Goal: Navigation & Orientation: Understand site structure

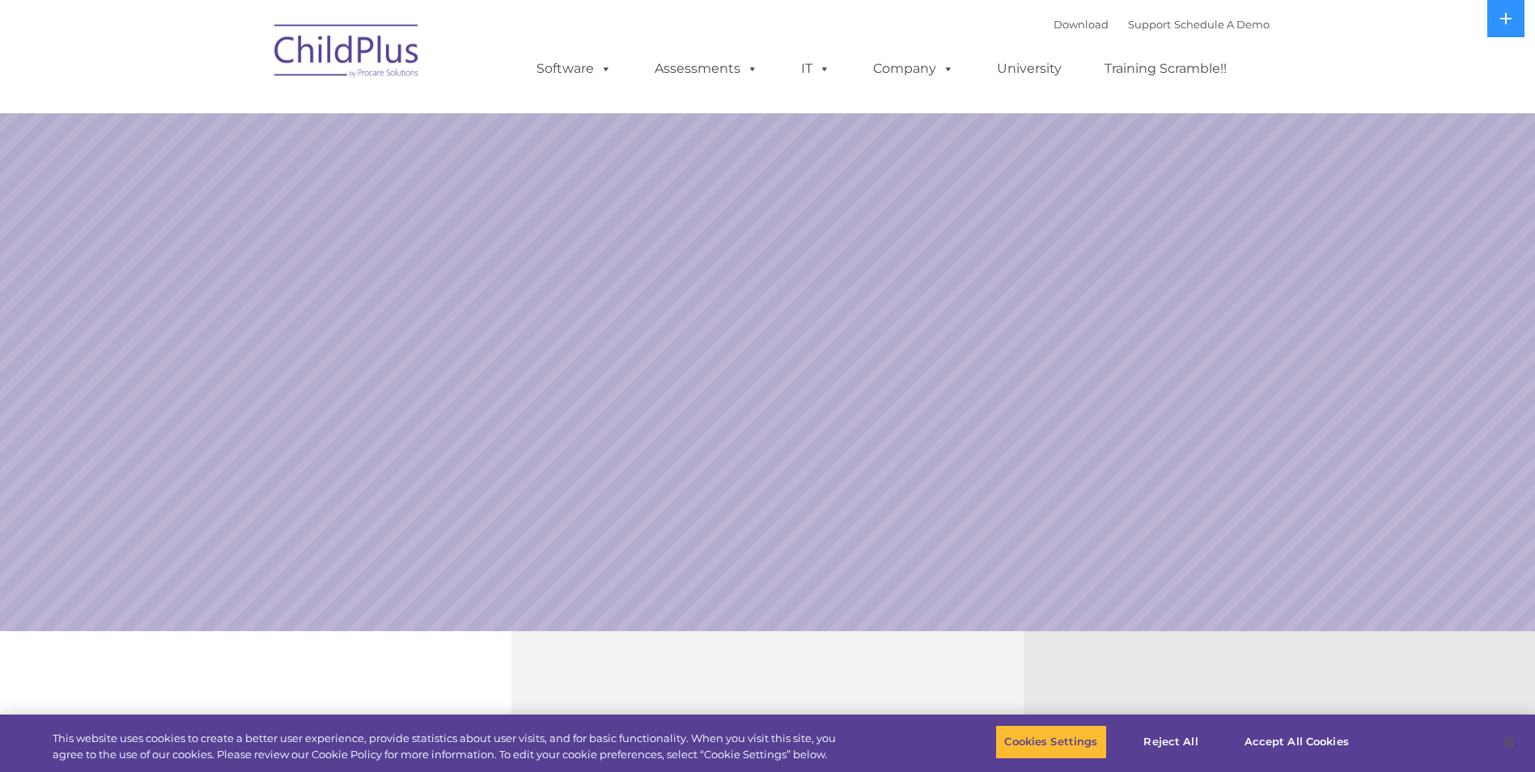
select select "MEDIUM"
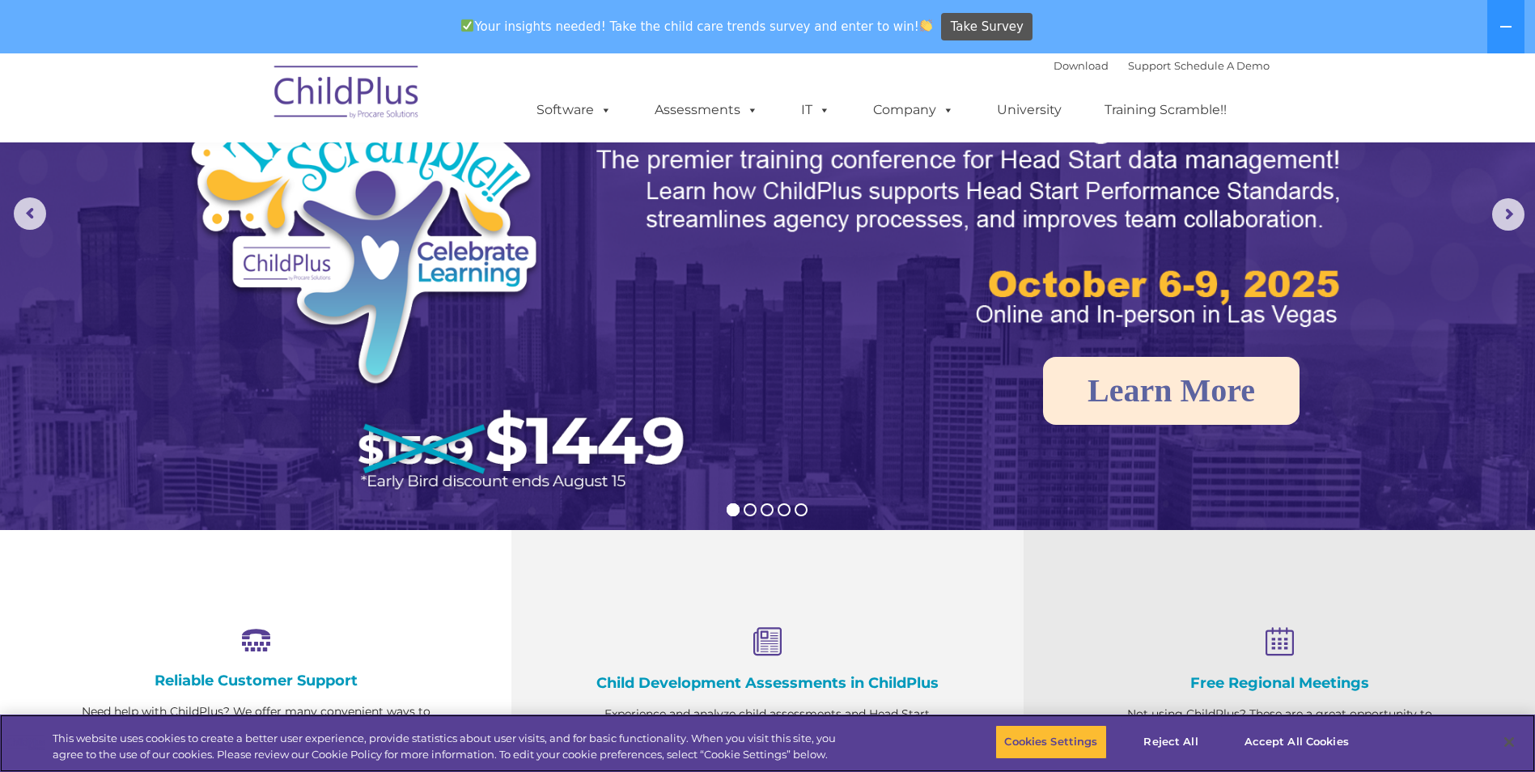
scroll to position [162, 0]
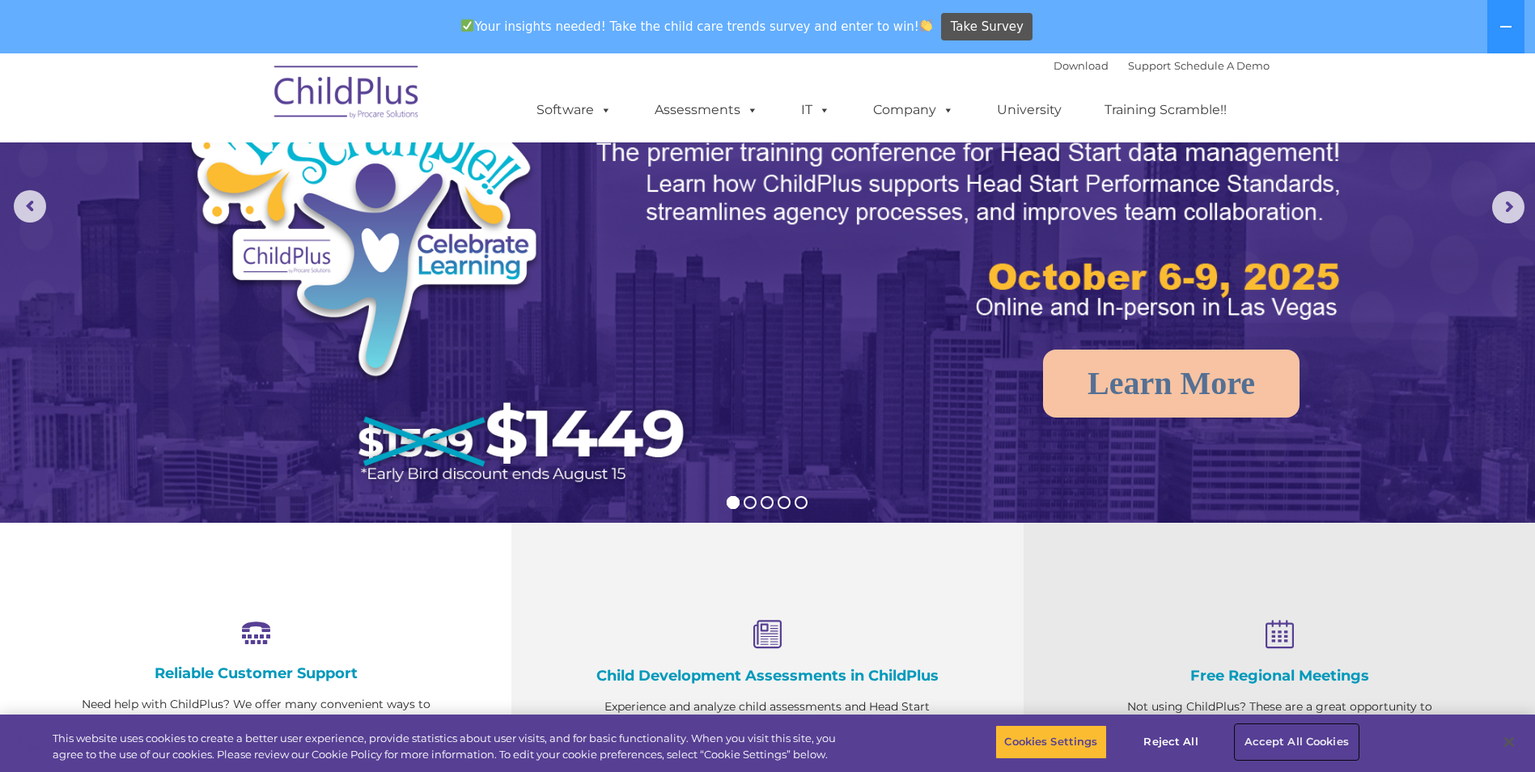
click at [1294, 750] on button "Accept All Cookies" at bounding box center [1296, 742] width 122 height 34
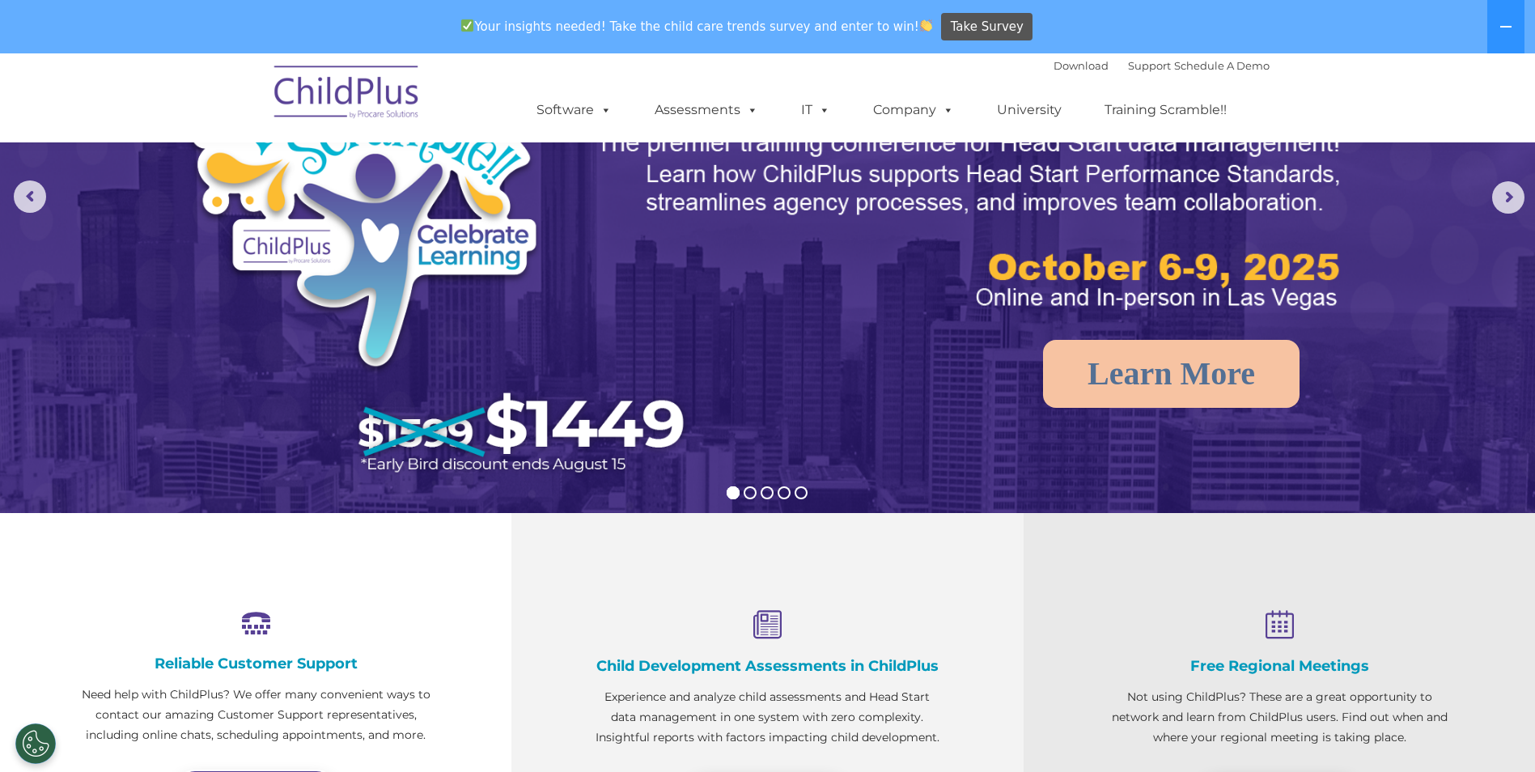
scroll to position [0, 0]
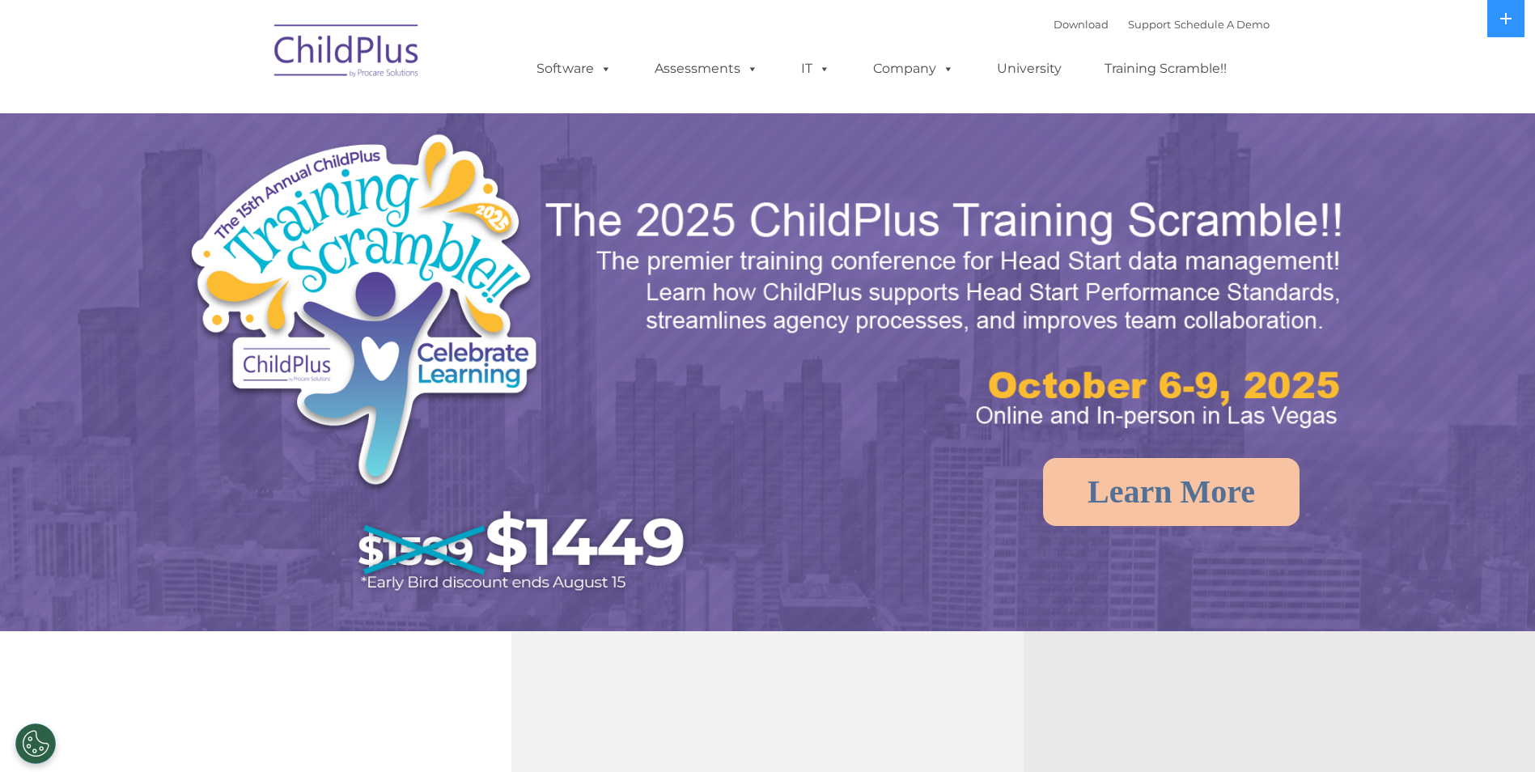
select select "MEDIUM"
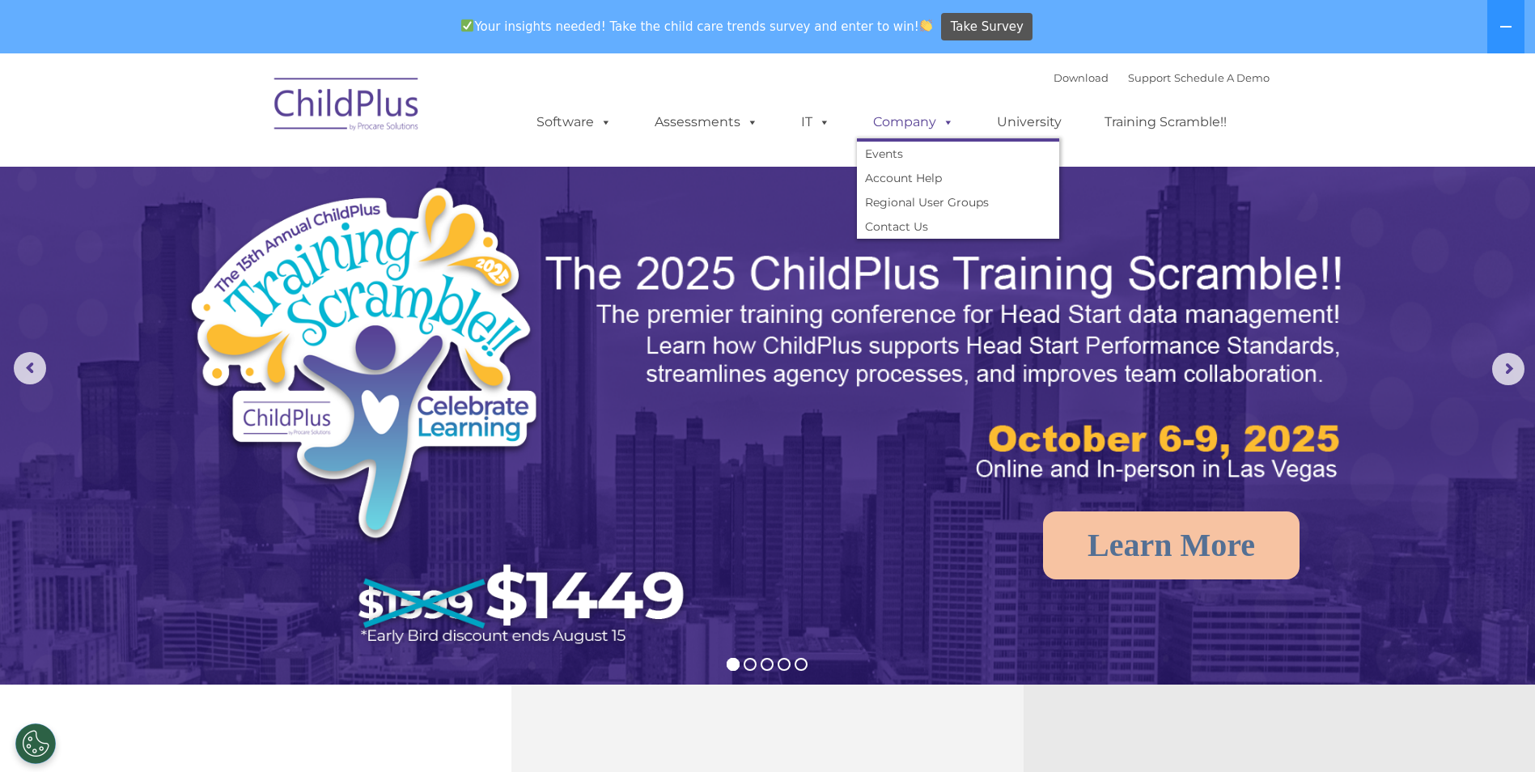
click at [908, 127] on link "Company" at bounding box center [913, 122] width 113 height 32
